Goal: Task Accomplishment & Management: Manage account settings

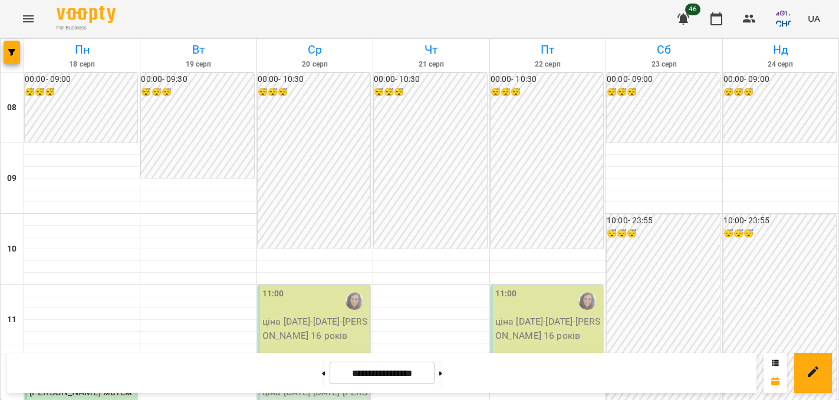
scroll to position [487, 0]
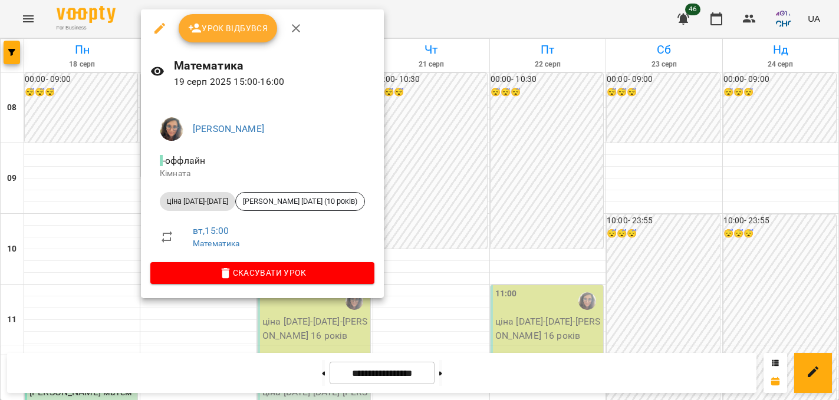
click at [231, 19] on button "Урок відбувся" at bounding box center [228, 28] width 99 height 28
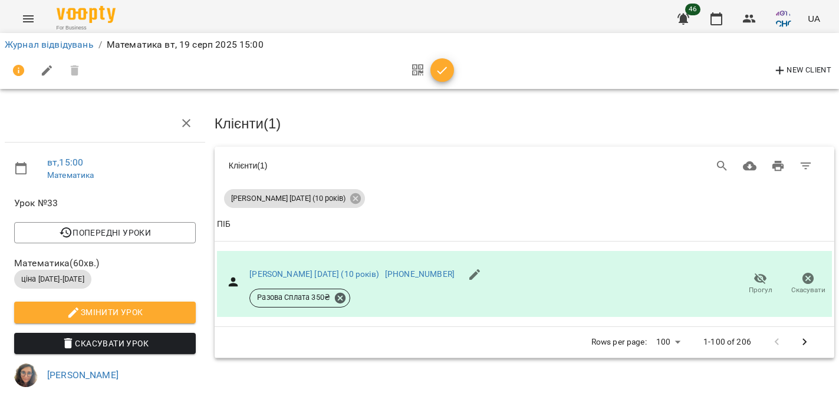
click at [445, 73] on icon "button" at bounding box center [442, 71] width 14 height 14
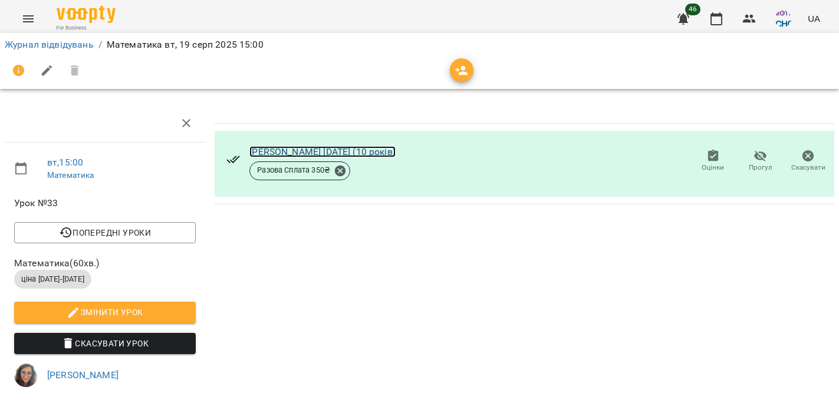
click at [325, 146] on link "[PERSON_NAME] [DATE] (10 років)" at bounding box center [322, 151] width 146 height 11
click at [720, 21] on icon "button" at bounding box center [717, 19] width 14 height 14
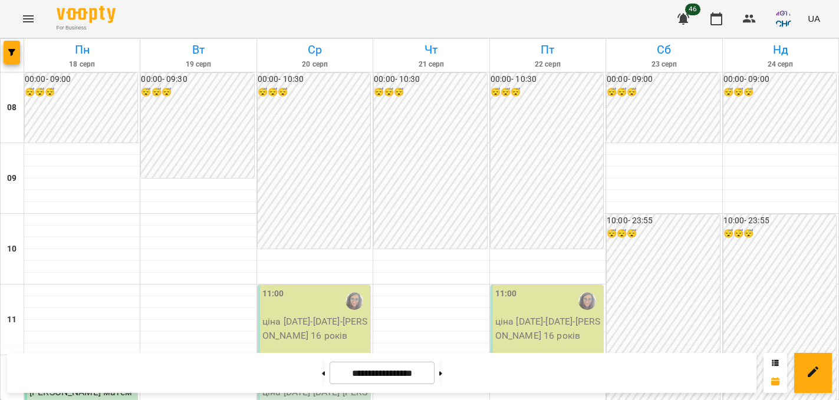
scroll to position [262, 0]
click at [317, 386] on p "ціна 2024-2025 - Юлия математика 10 кл Лев" at bounding box center [315, 407] width 106 height 42
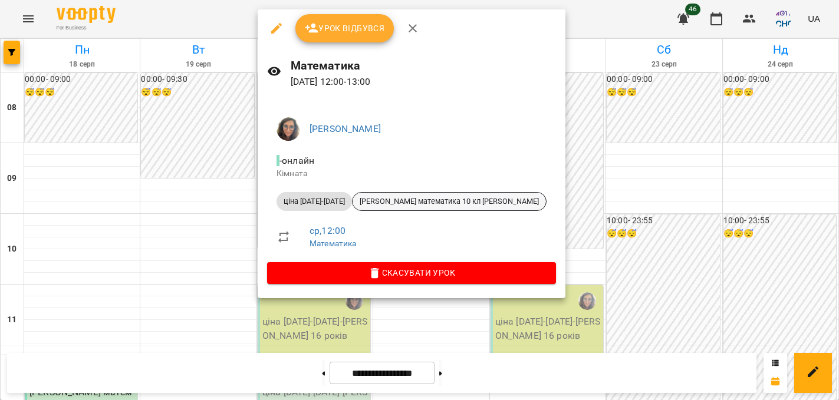
click at [400, 199] on span "Юлия математика 10 кл Лев" at bounding box center [449, 201] width 193 height 11
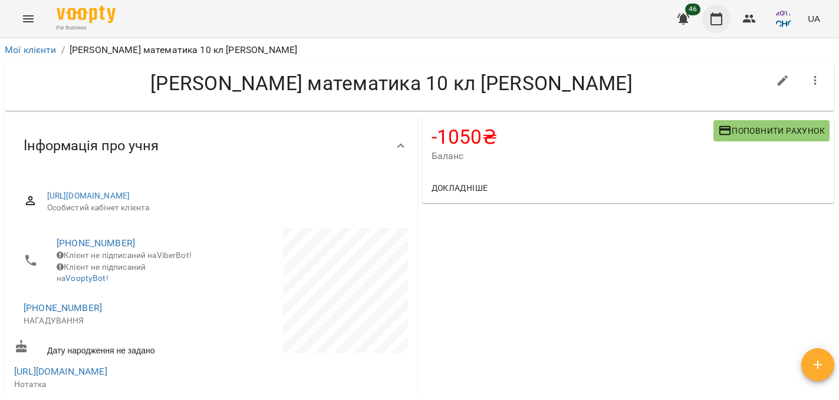
click at [720, 19] on icon "button" at bounding box center [717, 19] width 14 height 14
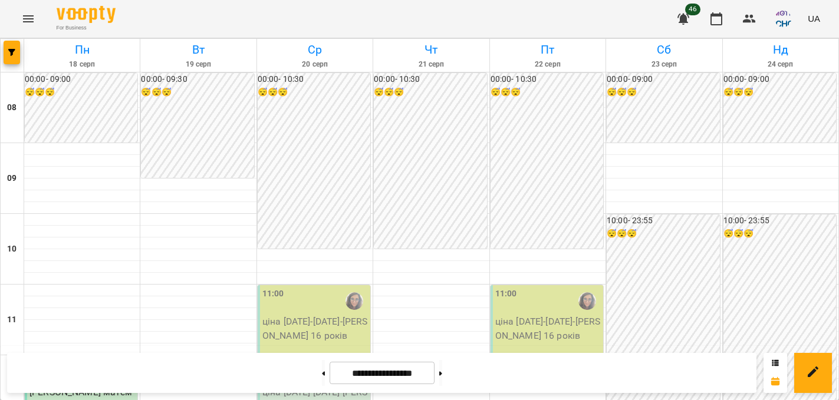
scroll to position [245, 0]
click at [329, 386] on p "ціна 2024-2025 - Юлия математика 10 кл Лев" at bounding box center [315, 407] width 106 height 42
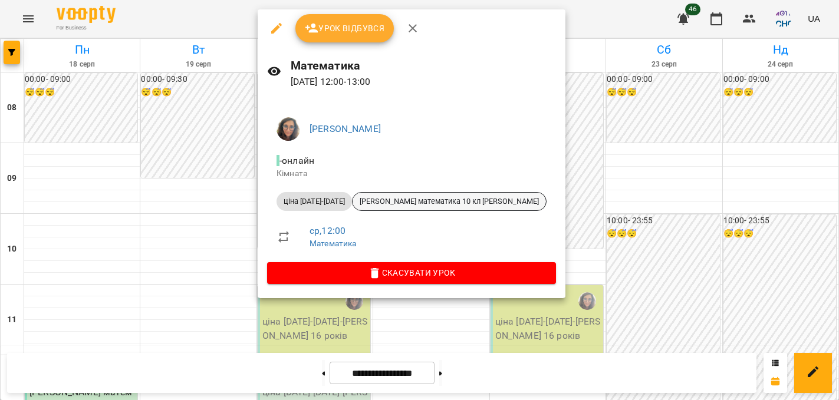
click at [392, 203] on span "Юлия математика 10 кл Лев" at bounding box center [449, 201] width 193 height 11
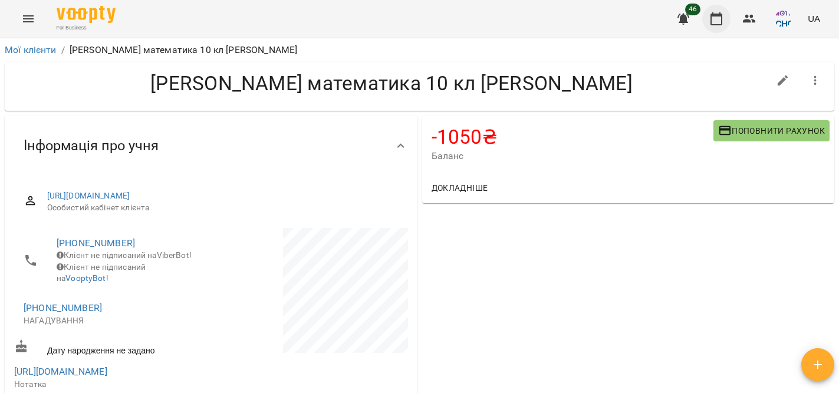
click at [721, 22] on icon "button" at bounding box center [717, 19] width 14 height 14
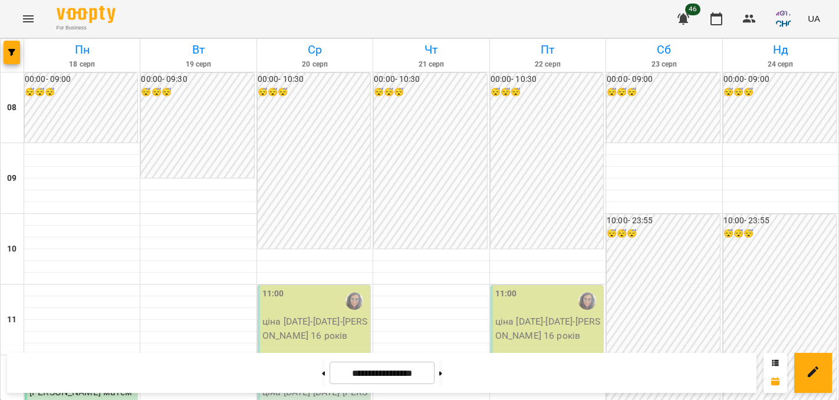
scroll to position [274, 0]
click at [332, 386] on p "ціна 2024-2025 - Юлия математика 10 кл Лев" at bounding box center [315, 407] width 106 height 42
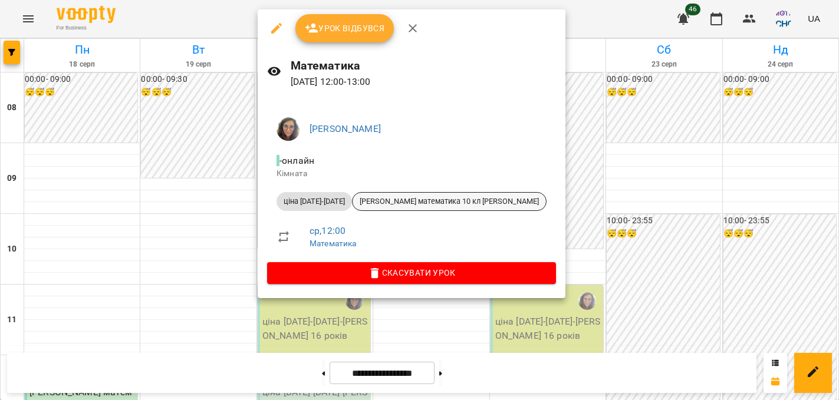
click at [419, 201] on span "Юлия математика 10 кл Лев" at bounding box center [449, 201] width 193 height 11
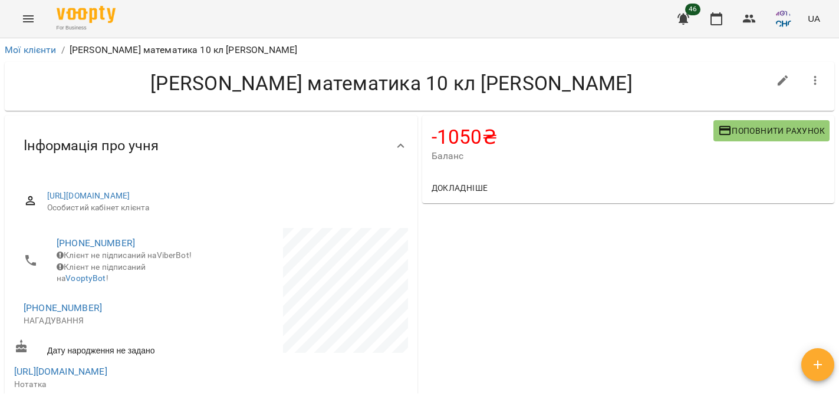
click at [766, 139] on button "Поповнити рахунок" at bounding box center [772, 130] width 116 height 21
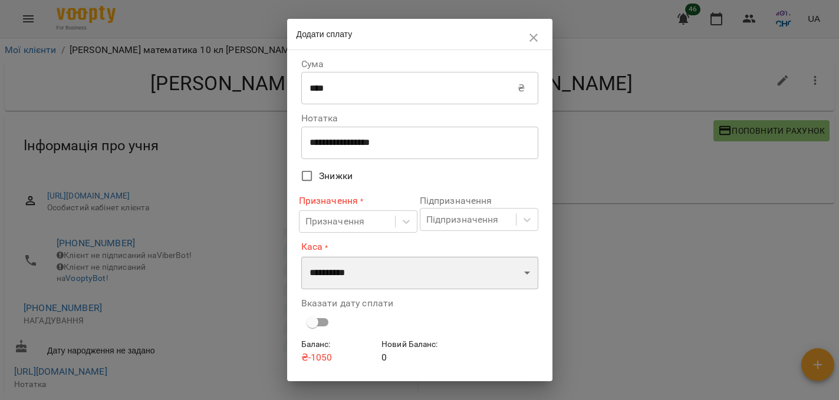
click at [353, 275] on select "**********" at bounding box center [419, 273] width 237 height 33
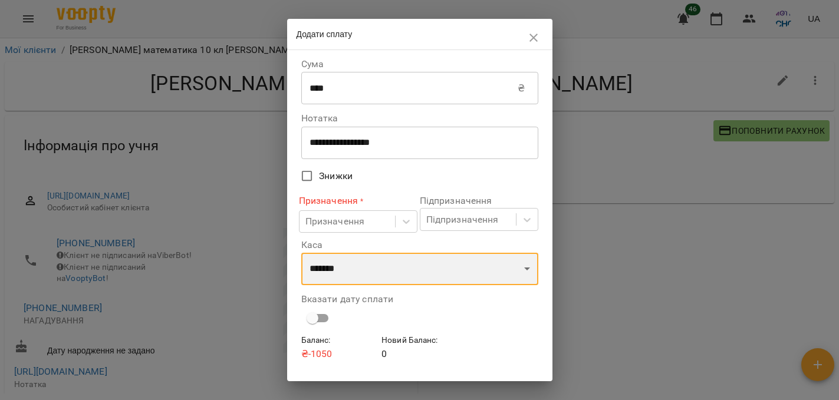
click at [353, 268] on select "**********" at bounding box center [419, 269] width 237 height 33
select select "****"
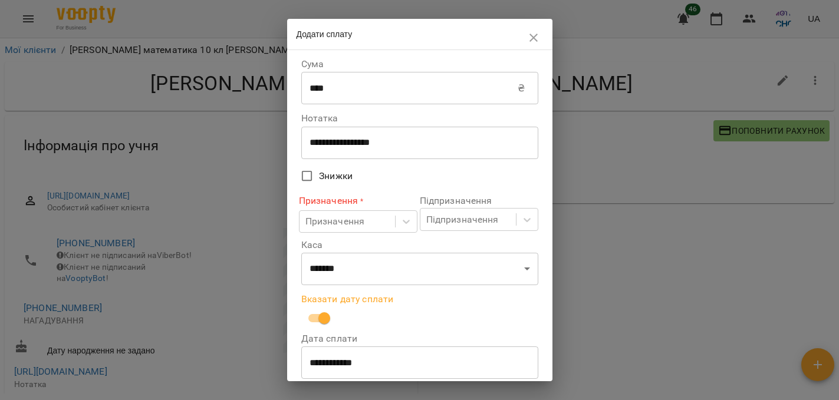
scroll to position [80, 0]
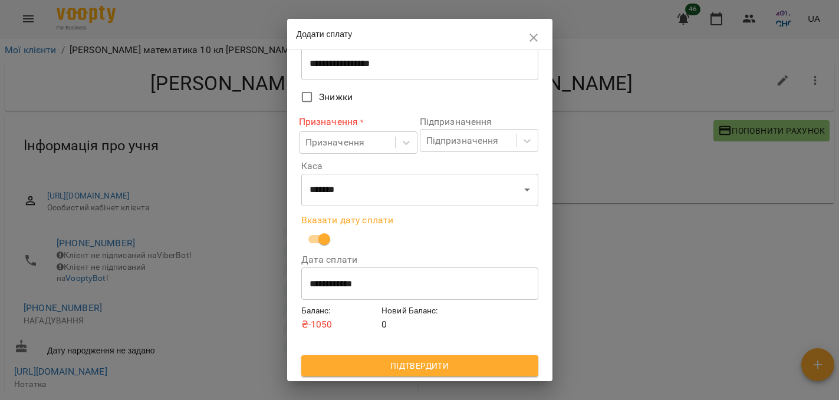
click at [407, 360] on span "Підтвердити" at bounding box center [420, 366] width 218 height 14
click at [370, 139] on div "Призначення" at bounding box center [348, 143] width 96 height 22
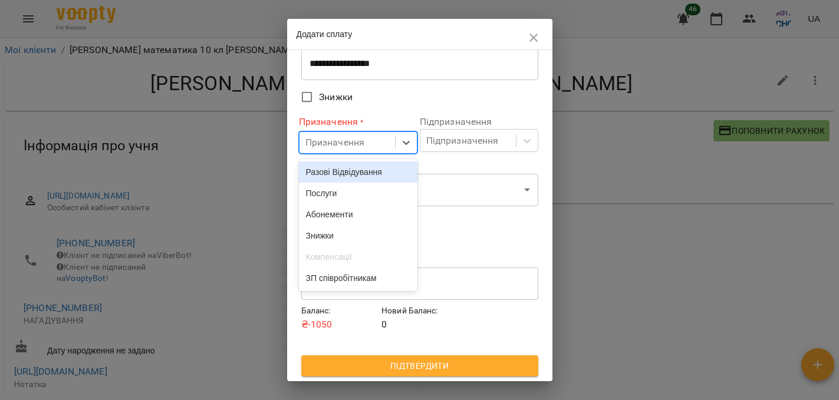
click at [366, 170] on div "Разові Відвідування" at bounding box center [358, 172] width 119 height 21
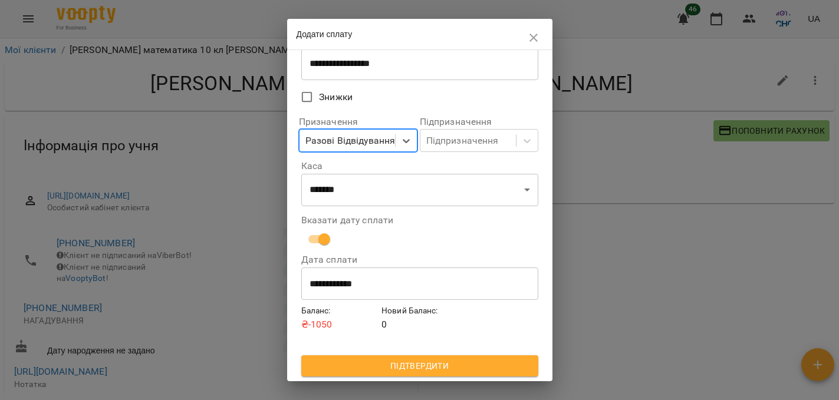
click at [395, 372] on span "Підтвердити" at bounding box center [420, 366] width 218 height 14
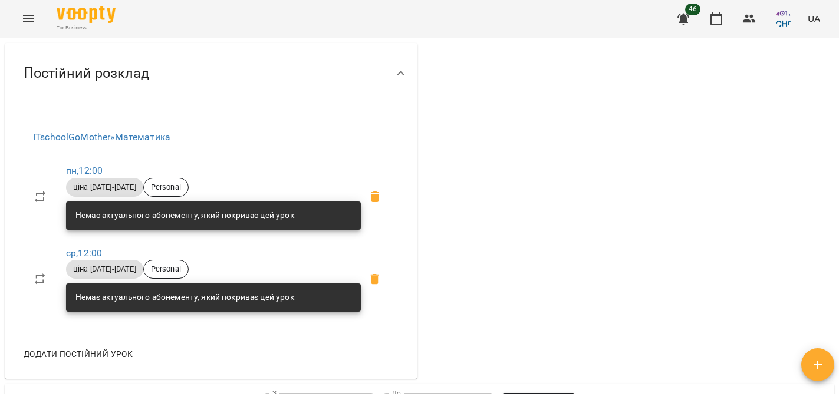
scroll to position [457, 0]
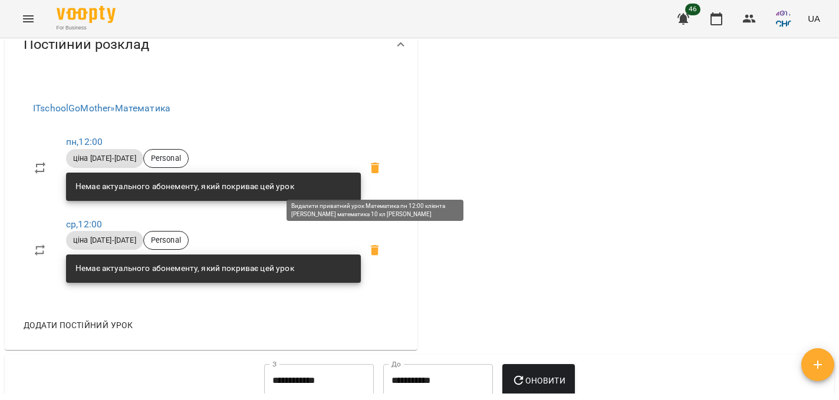
click at [376, 173] on icon at bounding box center [375, 168] width 8 height 11
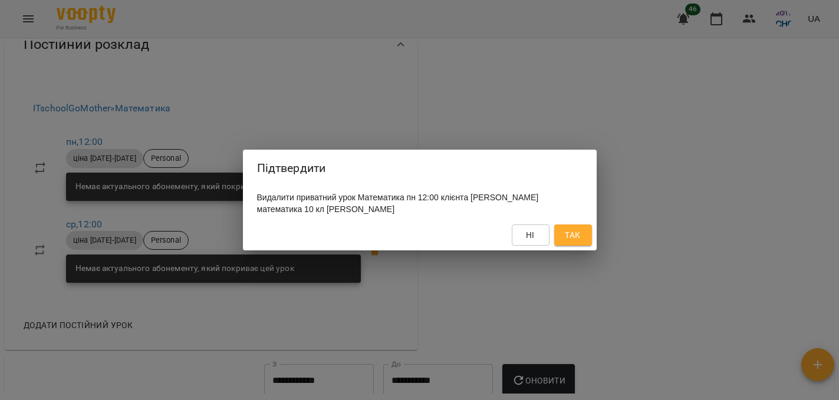
click at [577, 238] on span "Так" at bounding box center [572, 235] width 15 height 14
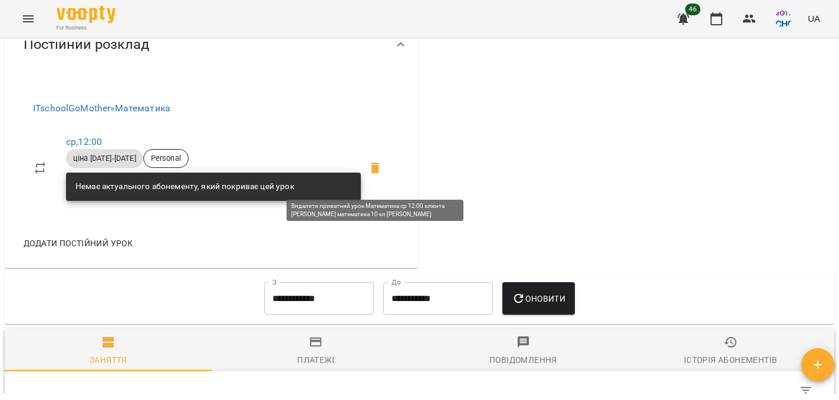
click at [383, 178] on span at bounding box center [375, 168] width 28 height 28
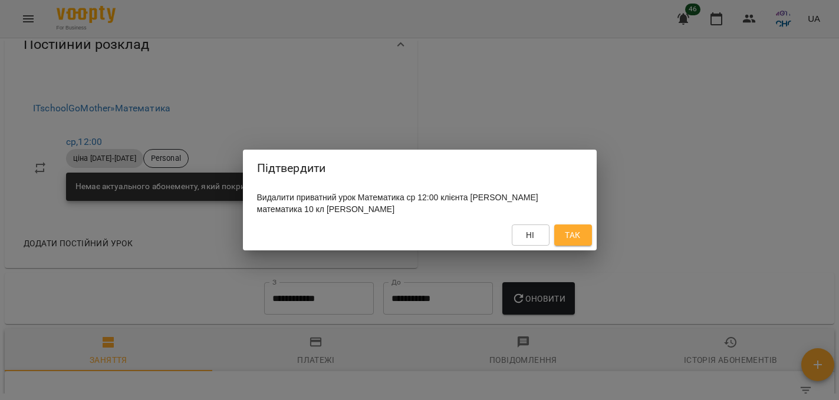
click at [578, 235] on span "Так" at bounding box center [572, 235] width 15 height 14
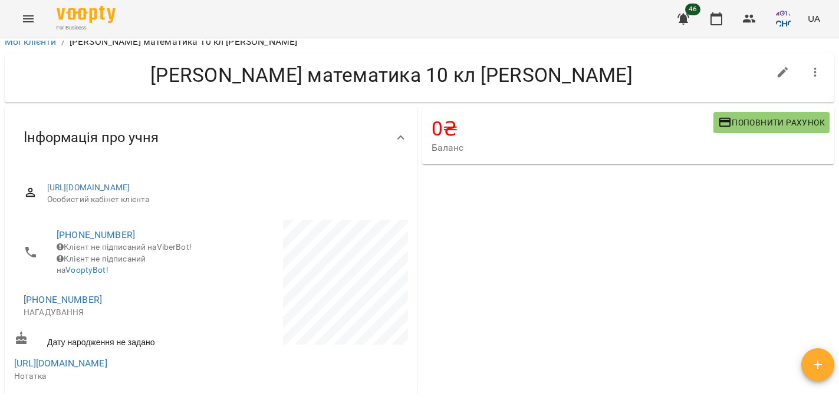
scroll to position [0, 0]
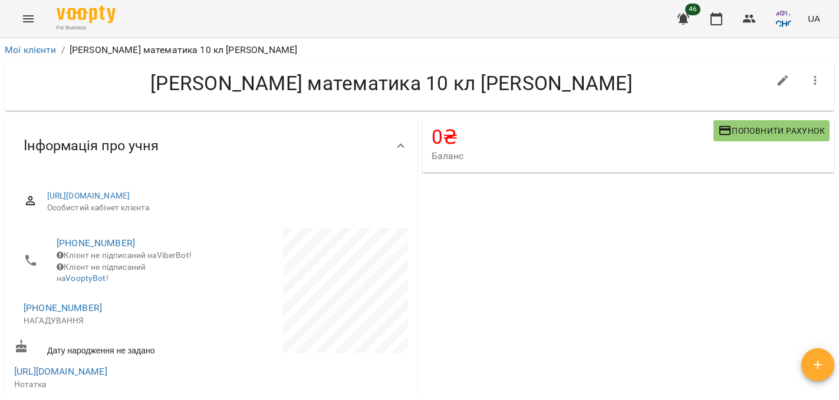
click at [804, 81] on button "button" at bounding box center [816, 81] width 28 height 28
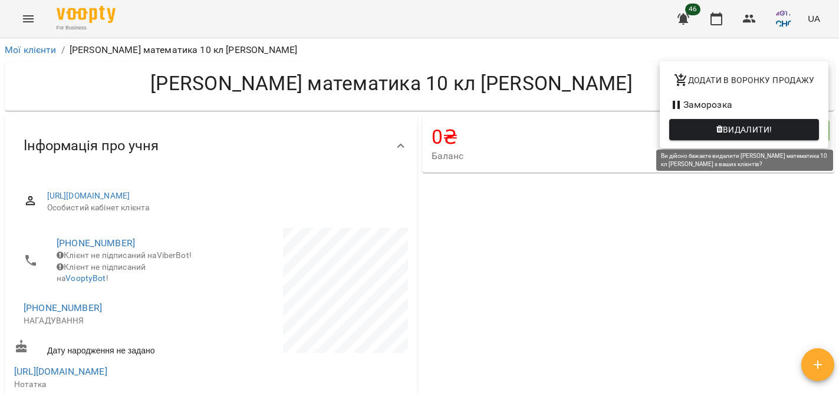
click at [744, 129] on span "Видалити!" at bounding box center [748, 130] width 50 height 14
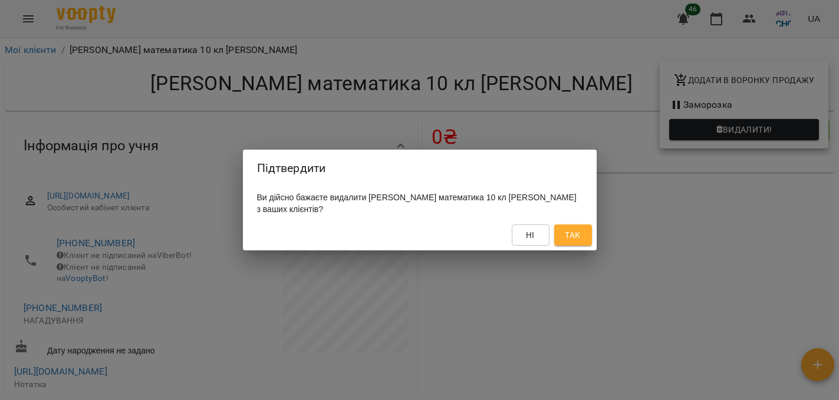
click at [579, 235] on span "Так" at bounding box center [572, 235] width 15 height 14
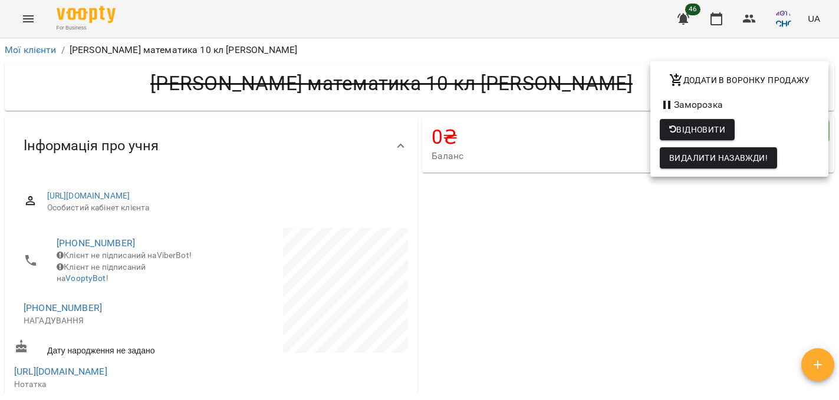
click at [598, 64] on div at bounding box center [419, 200] width 839 height 400
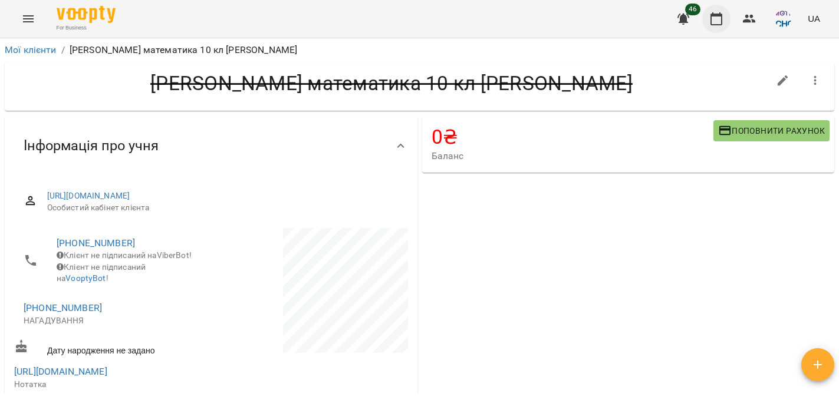
click at [717, 16] on icon "button" at bounding box center [717, 18] width 12 height 13
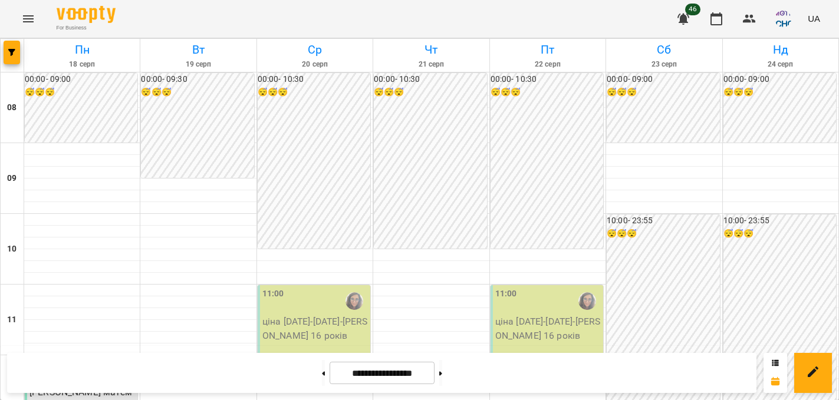
scroll to position [247, 0]
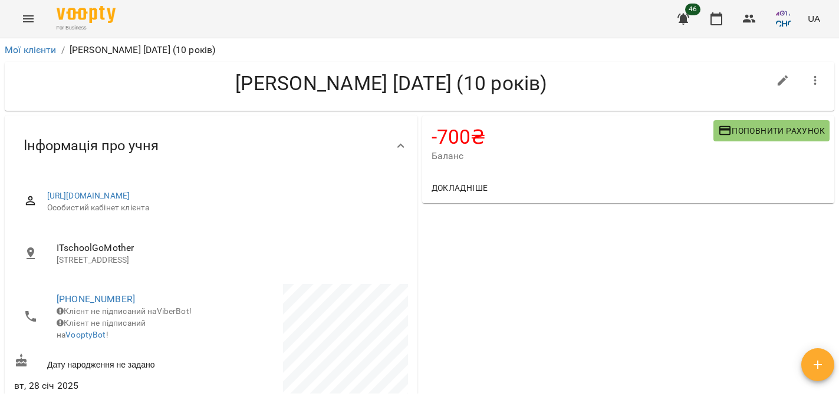
click at [746, 131] on span "Поповнити рахунок" at bounding box center [771, 131] width 107 height 14
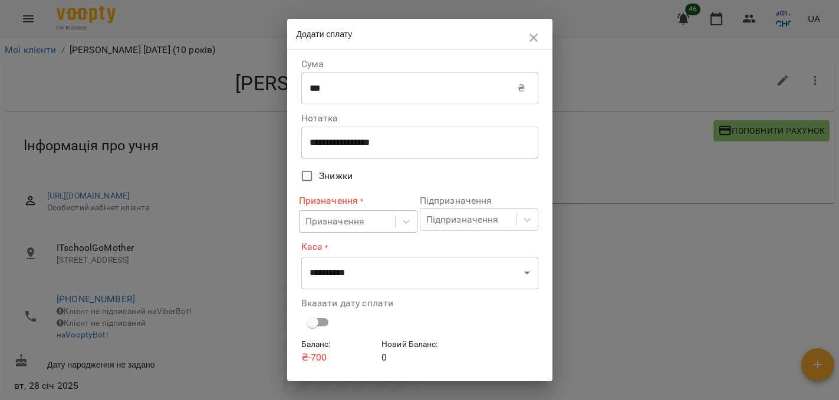
click at [354, 228] on div "Призначення" at bounding box center [336, 222] width 60 height 14
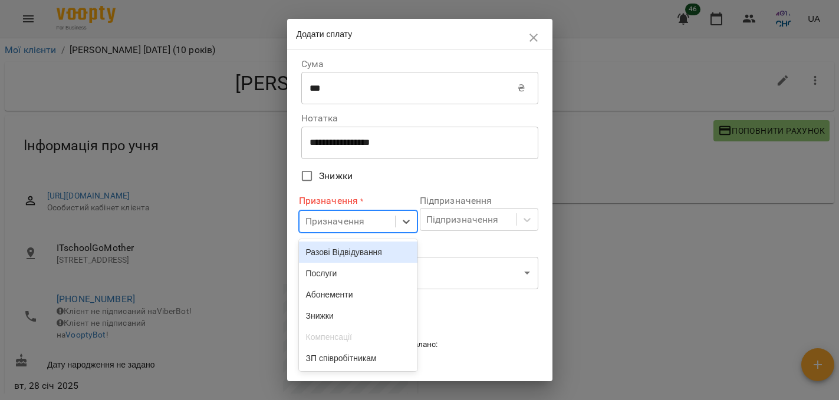
click at [352, 255] on div "Разові Відвідування" at bounding box center [358, 252] width 119 height 21
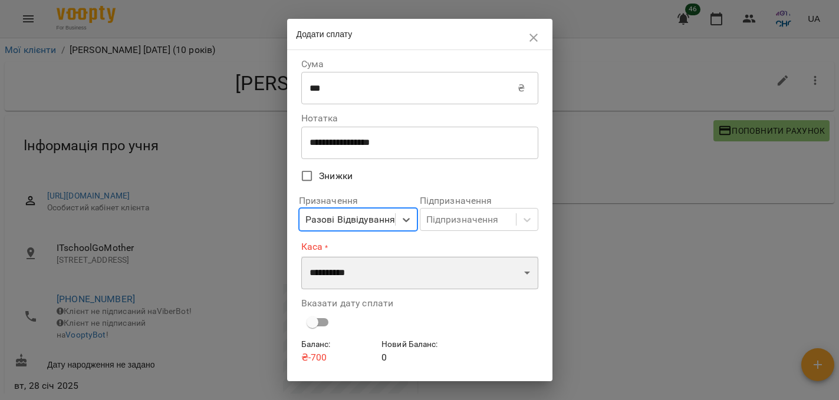
click at [357, 270] on select "**********" at bounding box center [419, 273] width 237 height 33
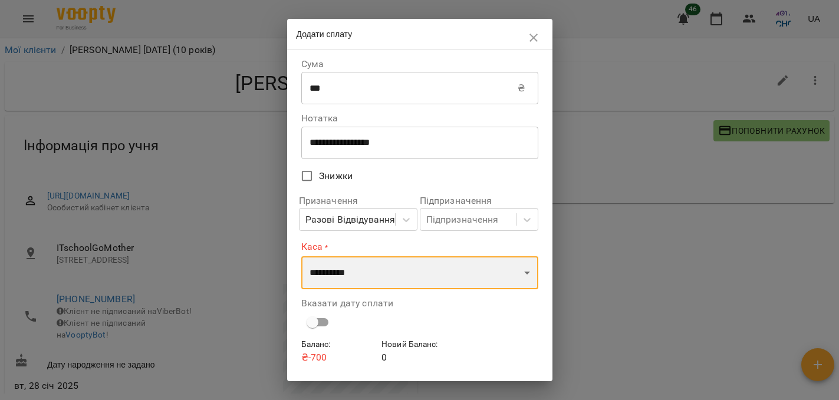
select select "****"
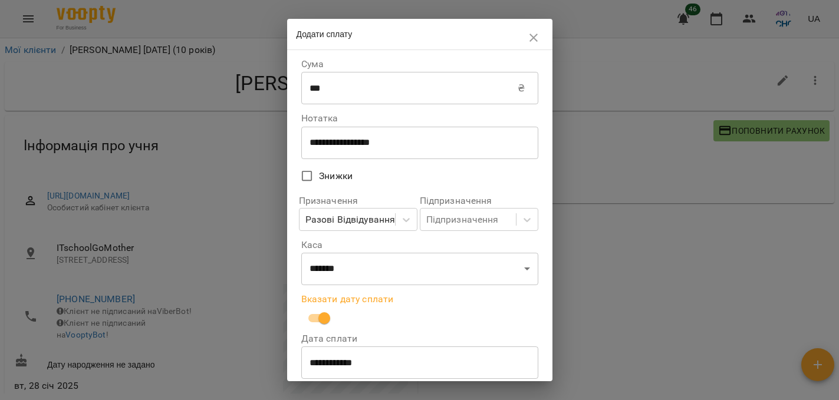
scroll to position [80, 0]
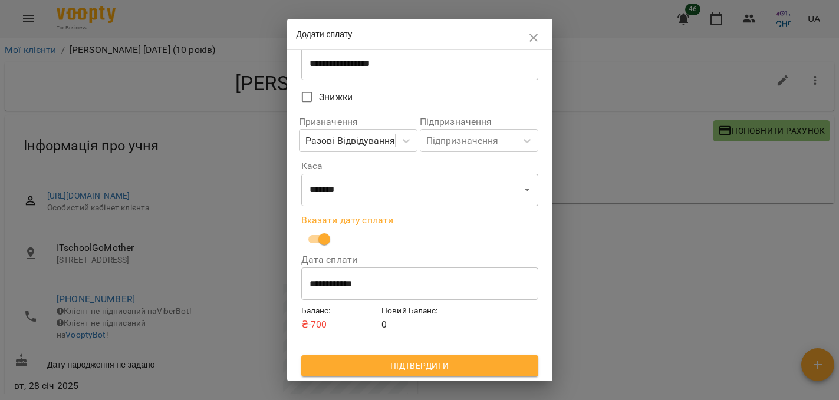
click at [402, 364] on span "Підтвердити" at bounding box center [420, 366] width 218 height 14
